Goal: Check status: Check status

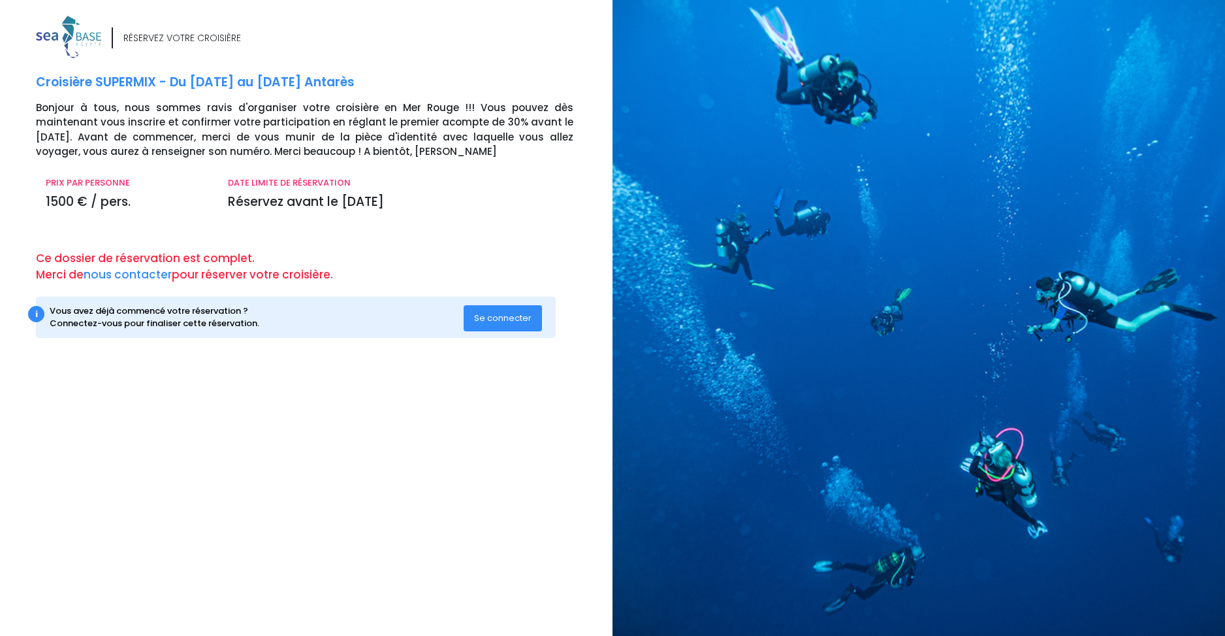
click at [515, 323] on span "Se connecter" at bounding box center [502, 318] width 57 height 12
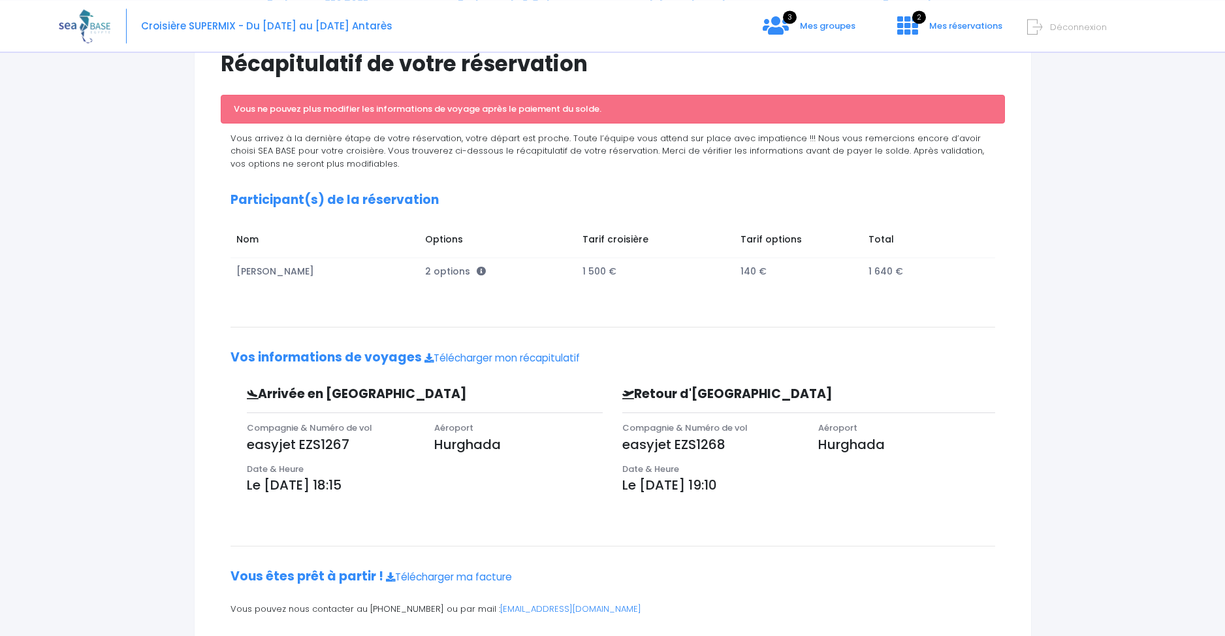
scroll to position [155, 0]
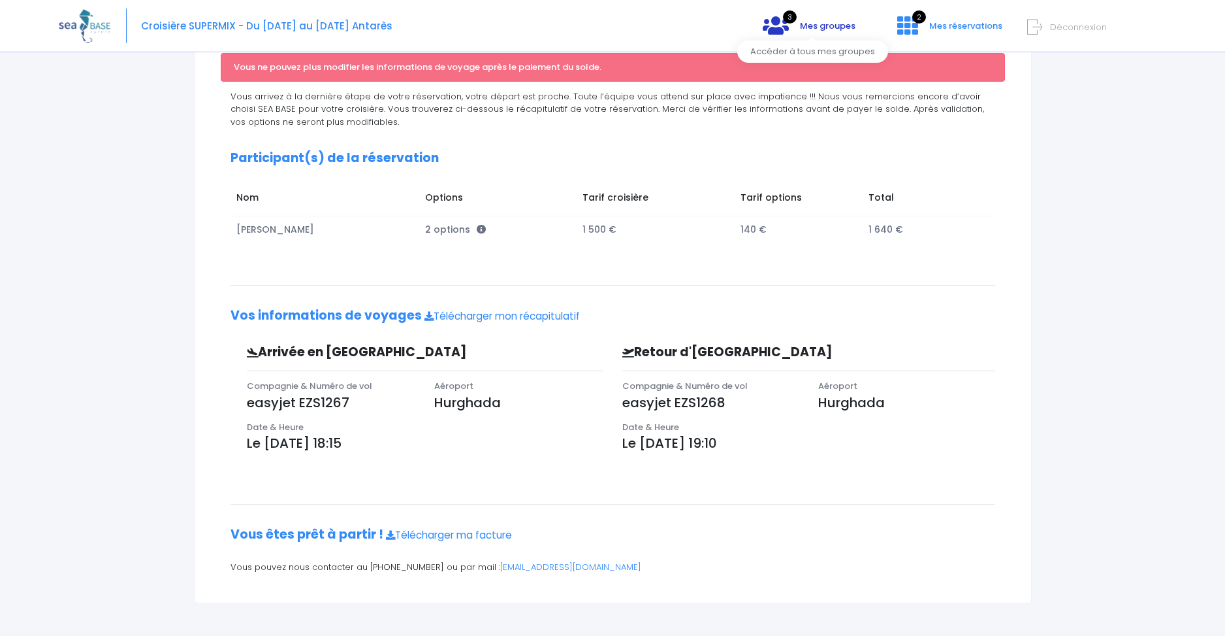
click at [788, 30] on icon at bounding box center [776, 25] width 26 height 21
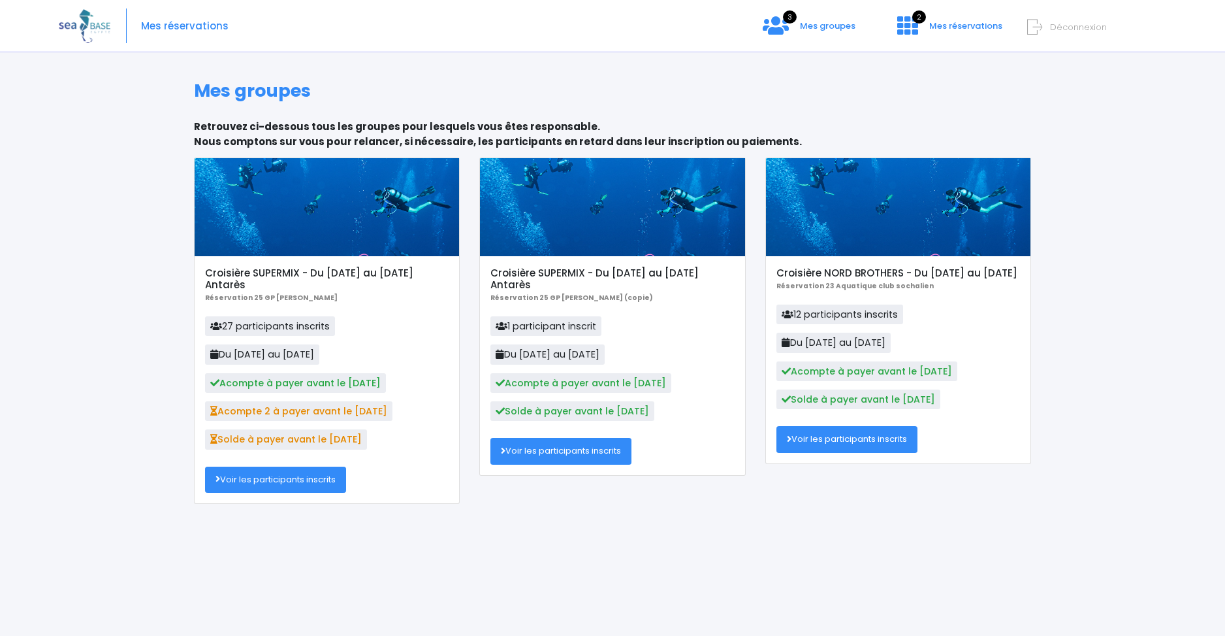
click at [304, 488] on link "Voir les participants inscrits" at bounding box center [275, 479] width 141 height 26
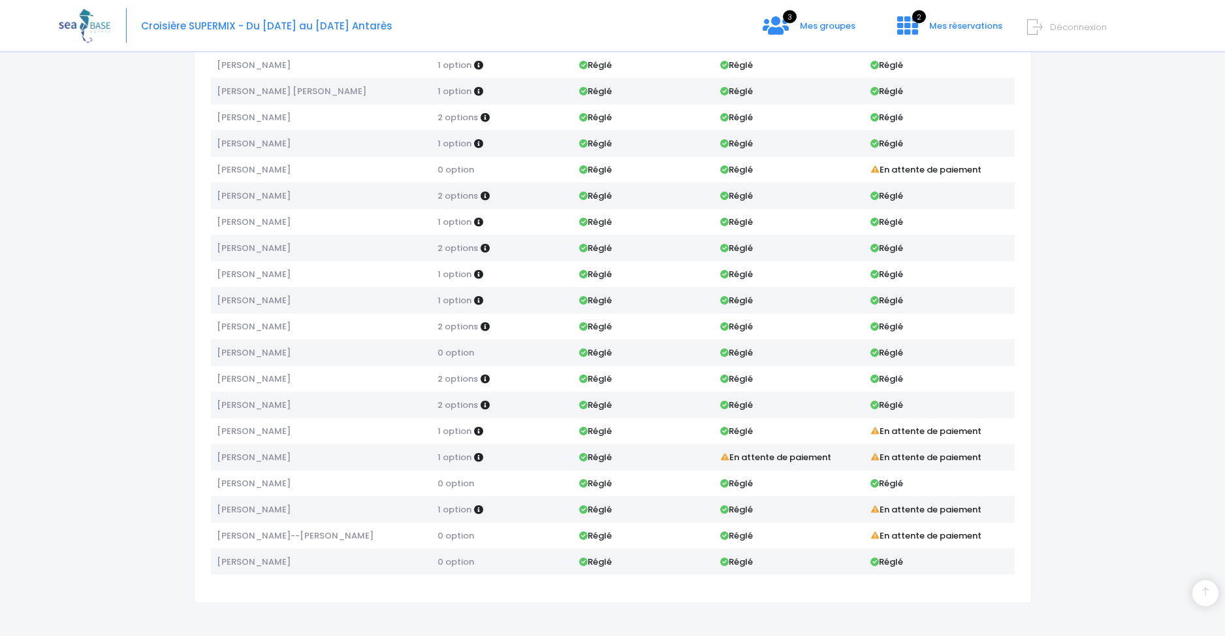
scroll to position [323, 0]
click at [649, 351] on td "Réglé" at bounding box center [643, 352] width 141 height 26
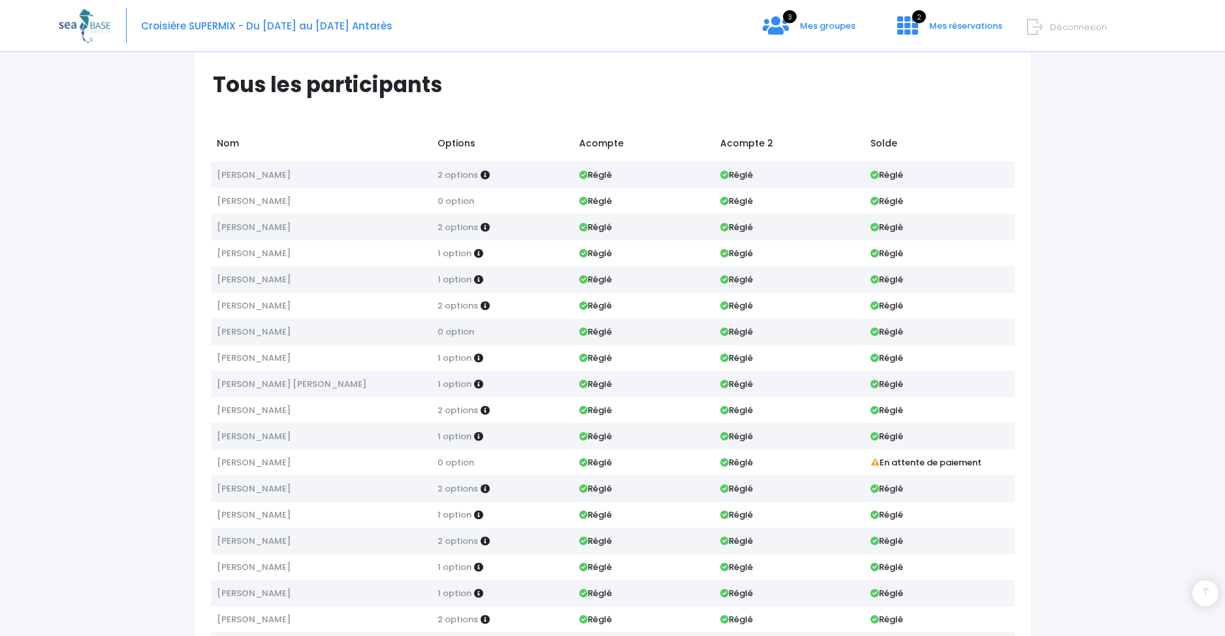
scroll to position [0, 0]
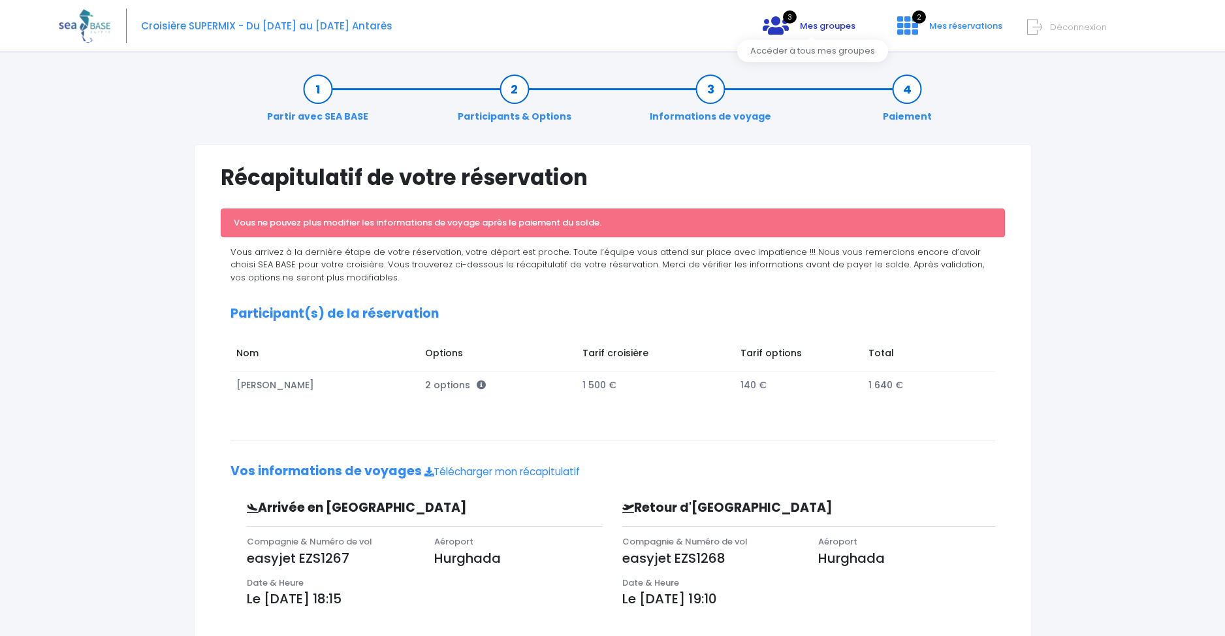
click at [789, 24] on icon at bounding box center [776, 25] width 26 height 21
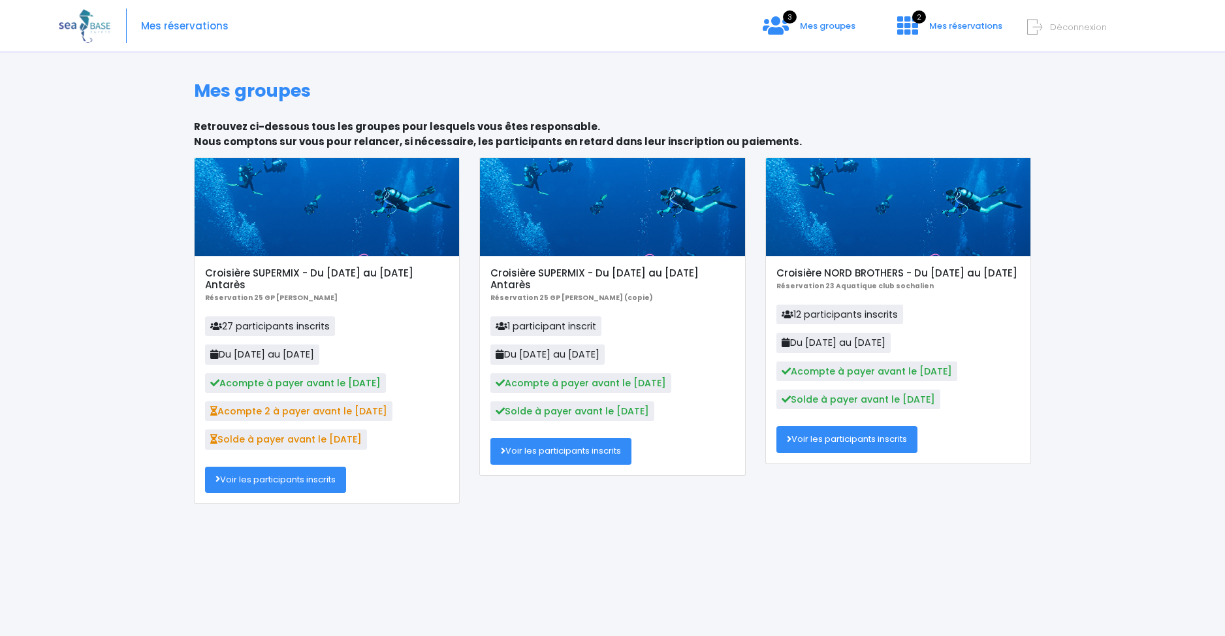
click at [299, 490] on link "Voir les participants inscrits" at bounding box center [275, 479] width 141 height 26
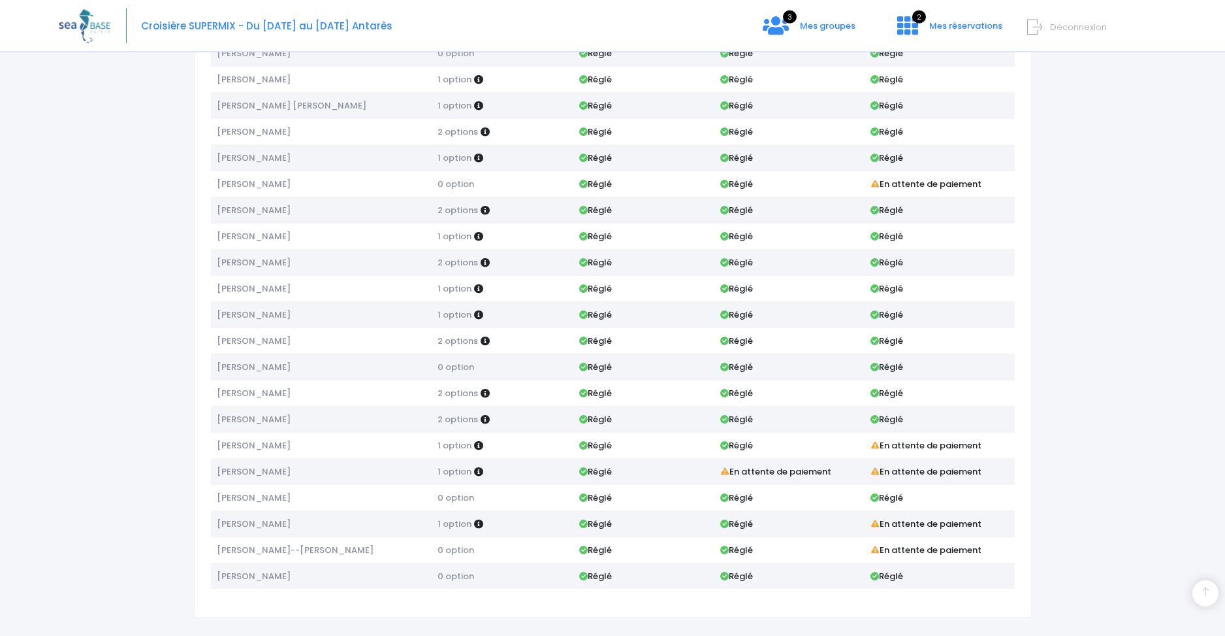
scroll to position [323, 0]
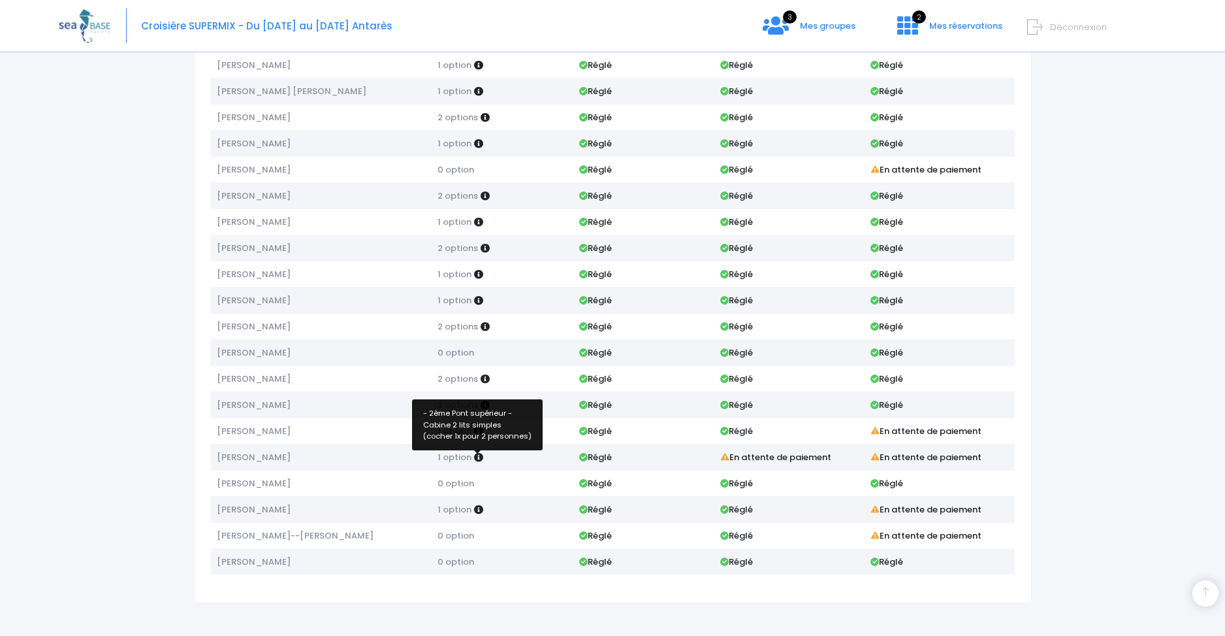
click at [476, 455] on icon at bounding box center [478, 457] width 9 height 9
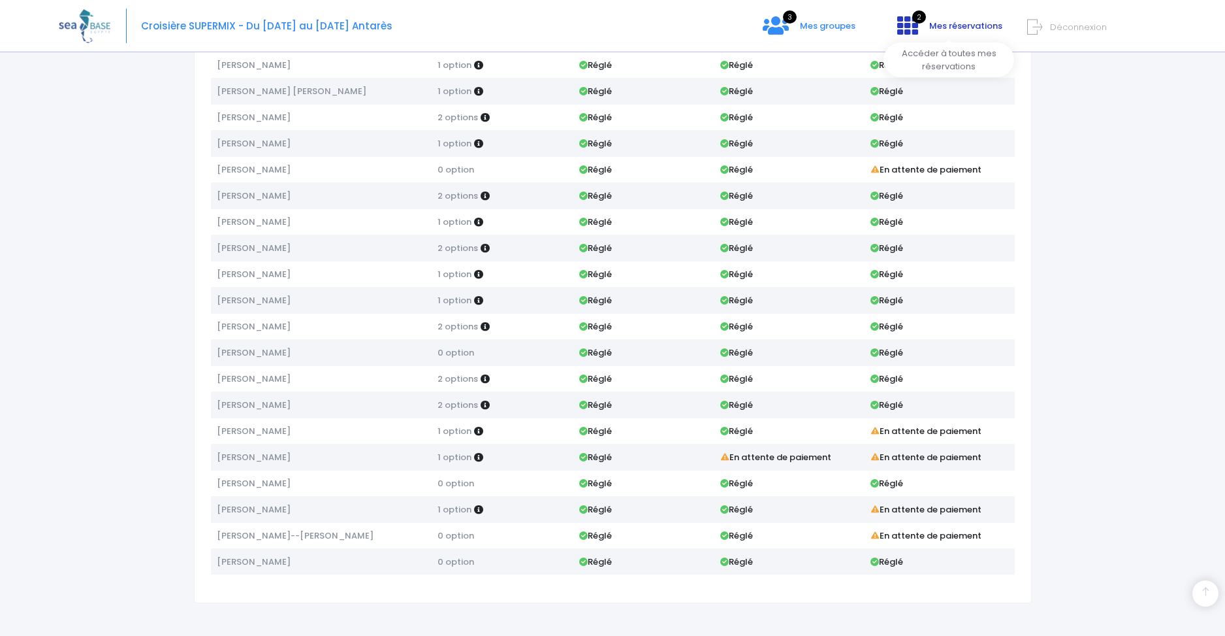
click at [900, 27] on icon at bounding box center [908, 25] width 21 height 21
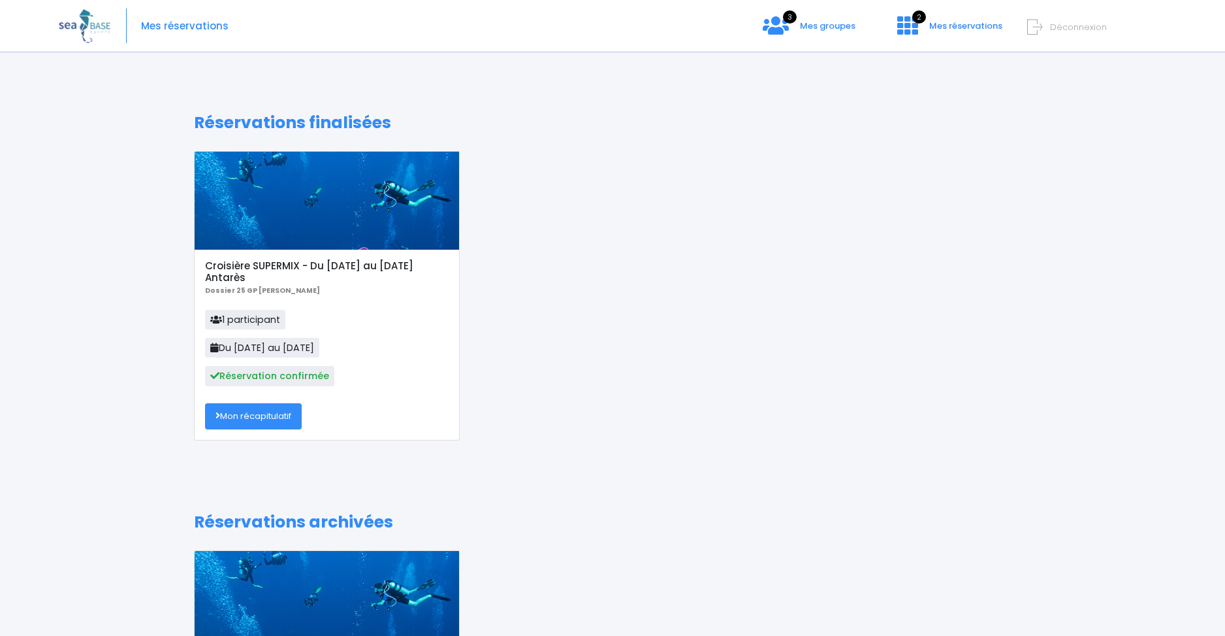
click at [282, 419] on link "Mon récapitulatif" at bounding box center [253, 416] width 97 height 26
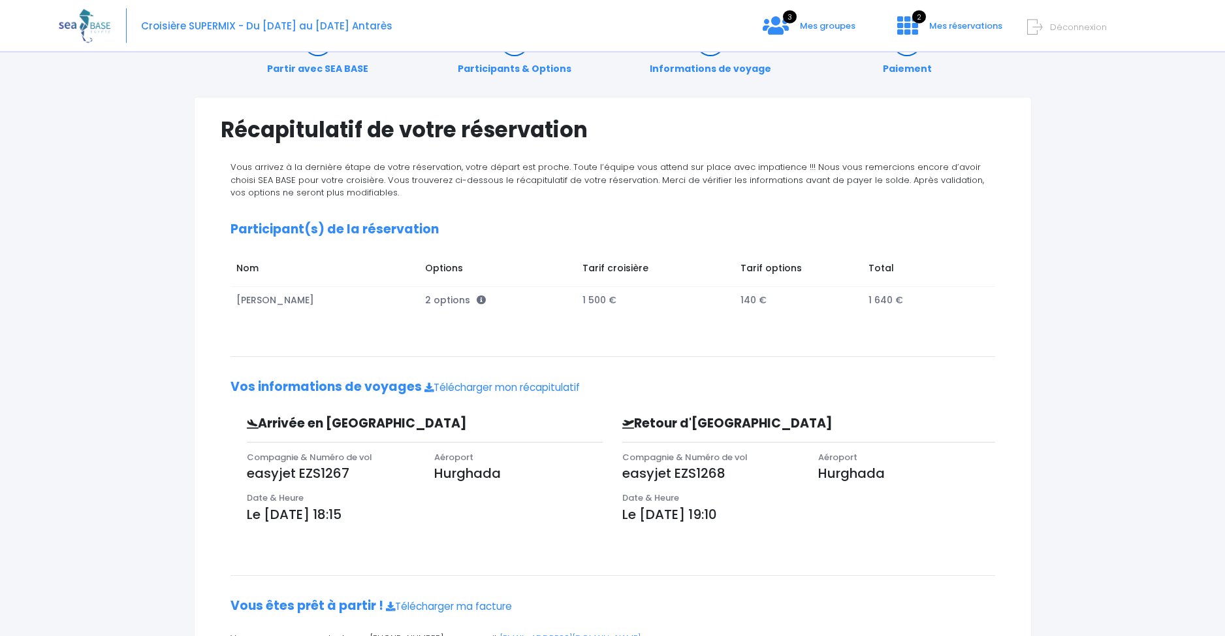
scroll to position [120, 0]
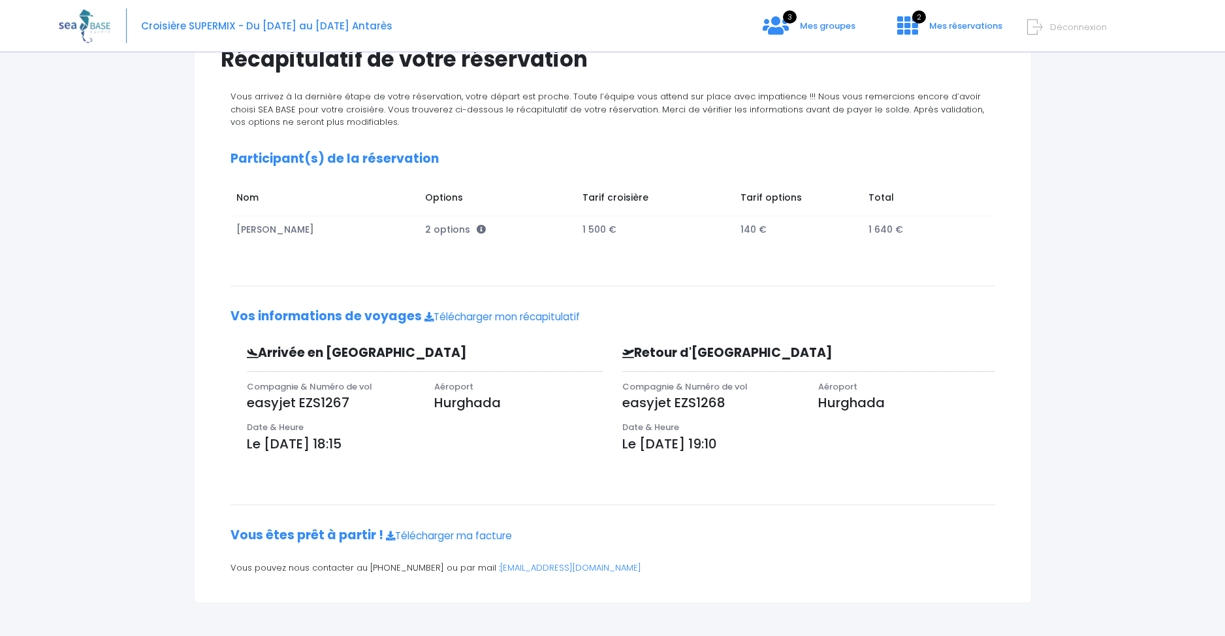
click at [235, 461] on div "Vous arrivez à la dernière étape de votre réservation, votre départ est proche.…" at bounding box center [613, 336] width 785 height 493
click at [302, 532] on h2 "Vous êtes prêt à partir ! Télécharger ma facture" at bounding box center [613, 535] width 765 height 15
click at [780, 27] on icon at bounding box center [776, 25] width 26 height 21
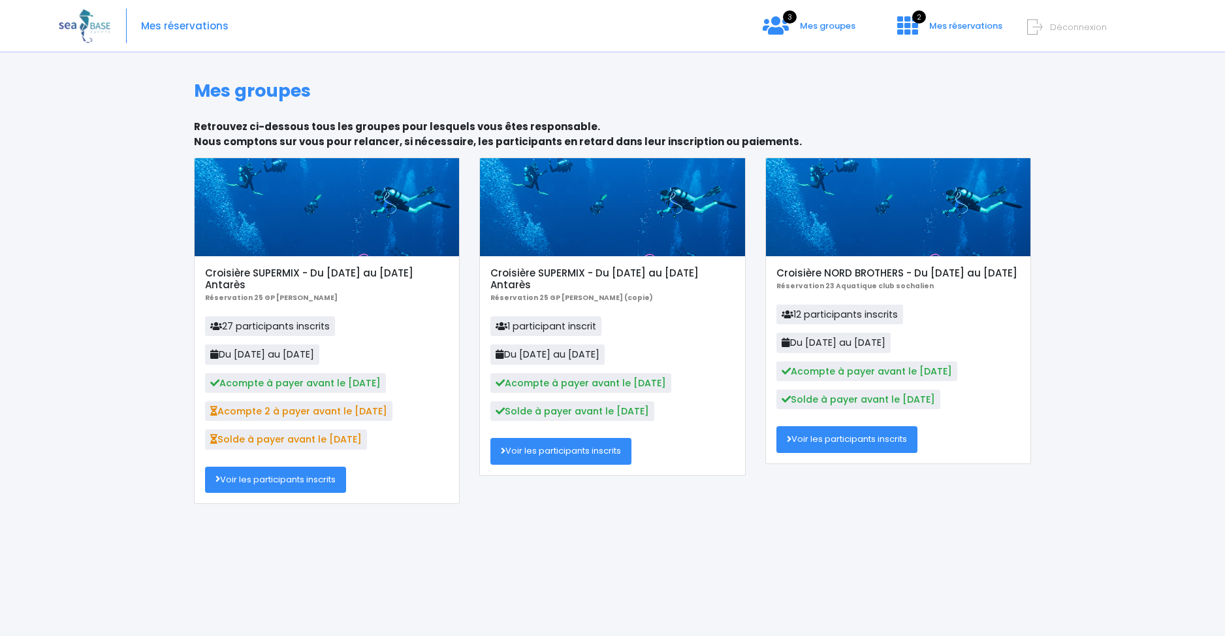
click at [268, 485] on link "Voir les participants inscrits" at bounding box center [275, 479] width 141 height 26
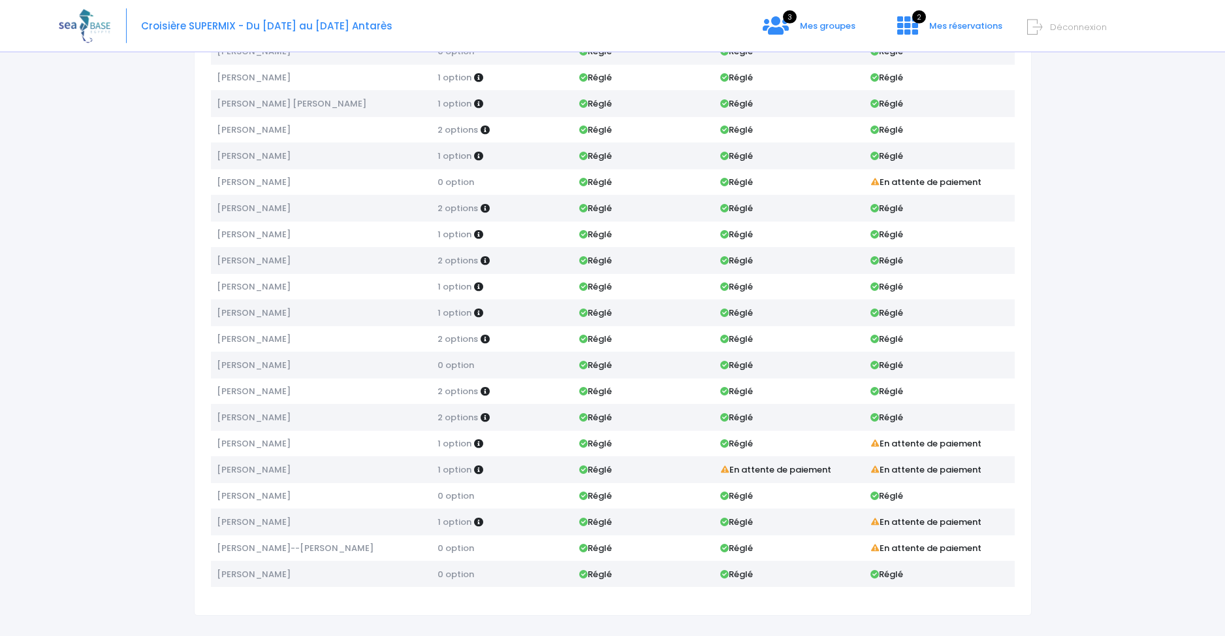
scroll to position [323, 0]
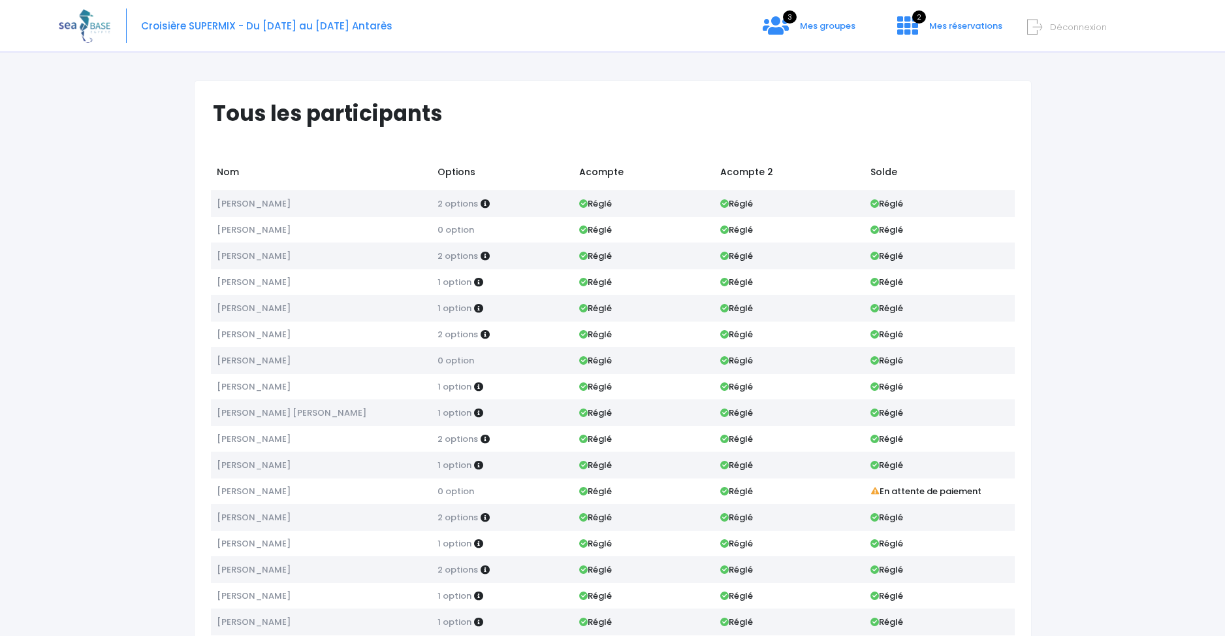
scroll to position [324, 0]
